Goal: Navigation & Orientation: Find specific page/section

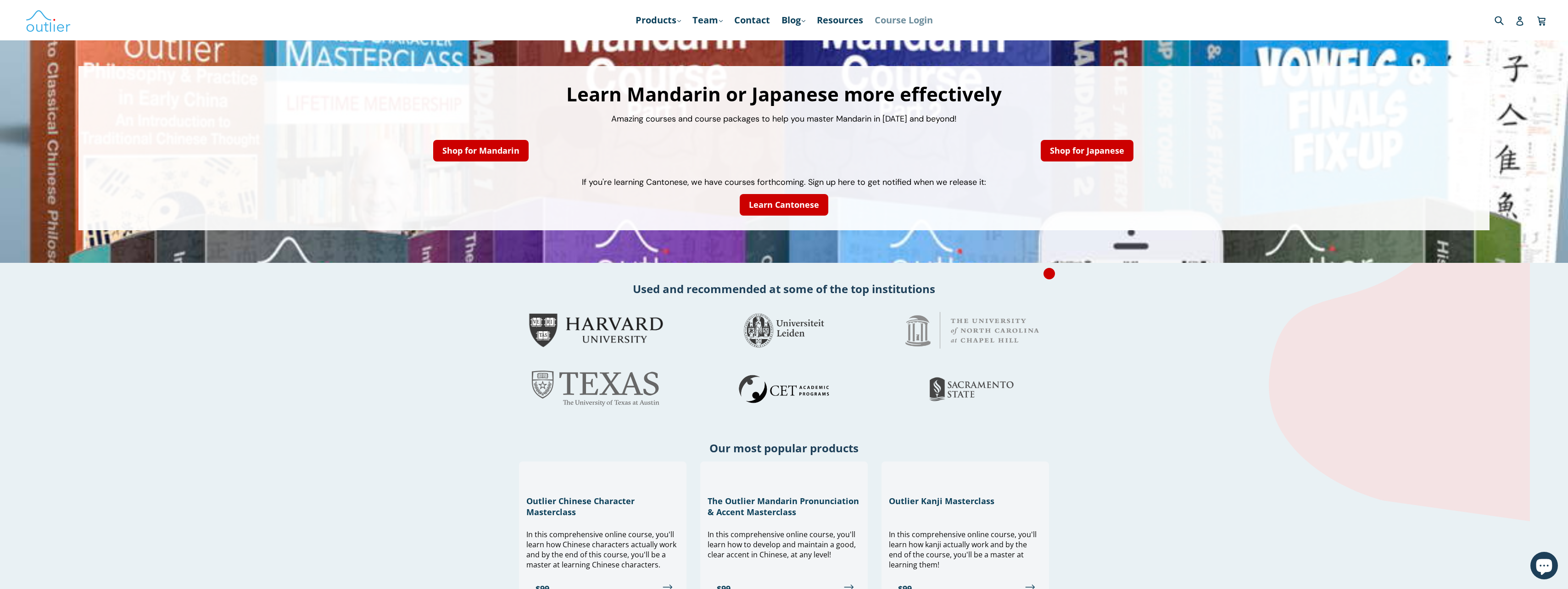
click at [909, 22] on link "Course Login" at bounding box center [904, 20] width 68 height 16
click at [846, 19] on link "Resources" at bounding box center [840, 20] width 56 height 16
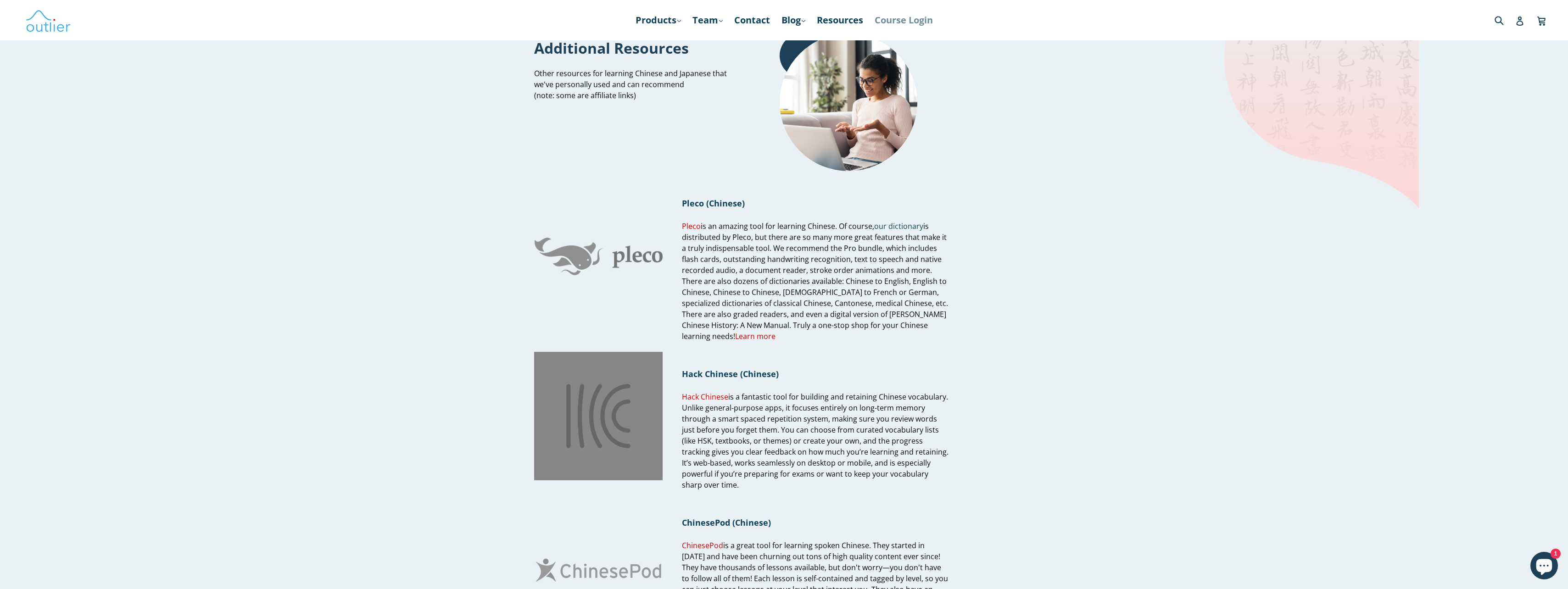
click at [907, 20] on link "Course Login" at bounding box center [904, 20] width 68 height 16
